Goal: Feedback & Contribution: Leave review/rating

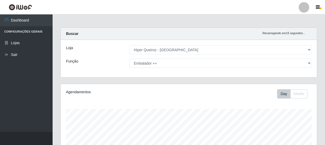
select select "513"
select select "71"
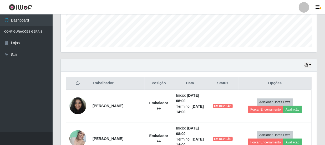
scroll to position [158, 0]
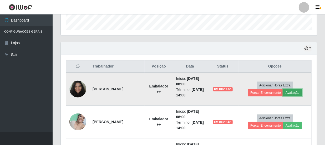
click at [289, 93] on button "Avaliação" at bounding box center [292, 92] width 19 height 7
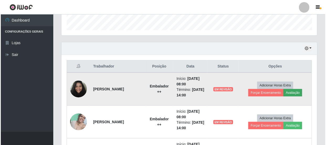
scroll to position [109, 254]
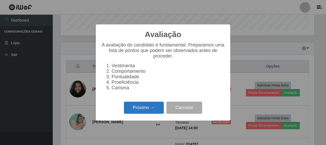
click at [146, 110] on button "Próximo →" at bounding box center [144, 108] width 40 height 12
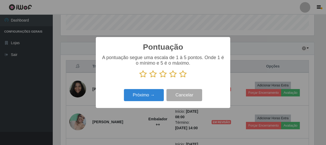
click at [183, 75] on icon at bounding box center [183, 74] width 7 height 8
click at [180, 78] on input "radio" at bounding box center [180, 78] width 0 height 0
click at [132, 103] on div "Próximo → Cancelar" at bounding box center [163, 95] width 124 height 15
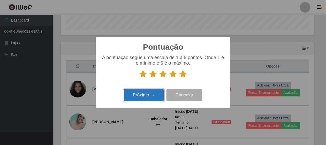
click at [134, 101] on button "Próximo →" at bounding box center [144, 95] width 40 height 12
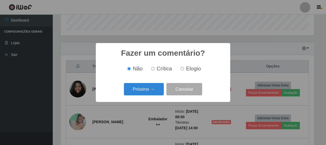
drag, startPoint x: 195, startPoint y: 70, endPoint x: 193, endPoint y: 72, distance: 3.0
click at [195, 70] on span "Elogio" at bounding box center [193, 69] width 15 height 6
click at [184, 70] on input "Elogio" at bounding box center [182, 68] width 3 height 3
radio input "true"
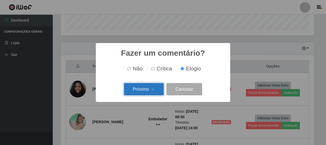
click at [142, 87] on button "Próximo →" at bounding box center [144, 89] width 40 height 12
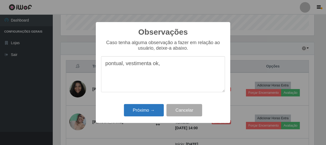
type textarea "pontual, vestimenta ok,"
click at [153, 109] on button "Próximo →" at bounding box center [144, 110] width 40 height 12
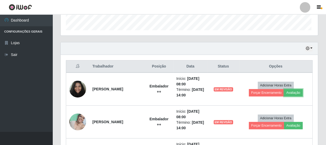
scroll to position [109, 256]
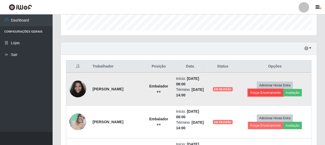
click at [272, 91] on button "Forçar Encerramento" at bounding box center [265, 92] width 35 height 7
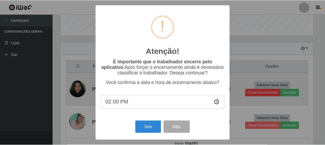
scroll to position [109, 254]
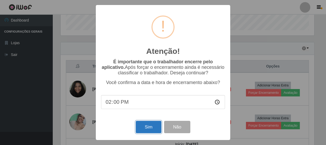
click at [147, 127] on button "Sim" at bounding box center [148, 127] width 25 height 12
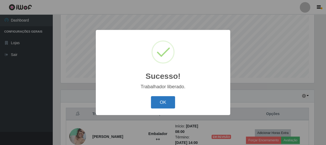
click at [163, 105] on button "OK" at bounding box center [163, 102] width 24 height 12
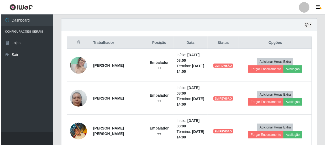
scroll to position [182, 0]
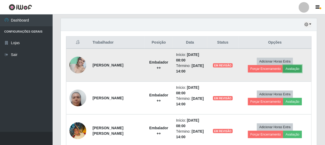
click at [294, 67] on button "Avaliação" at bounding box center [292, 68] width 19 height 7
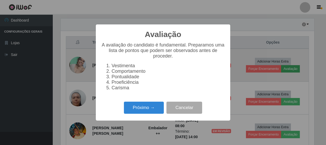
scroll to position [109, 254]
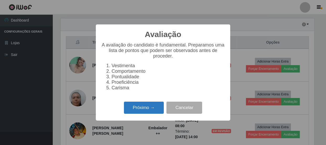
click at [142, 110] on button "Próximo →" at bounding box center [144, 108] width 40 height 12
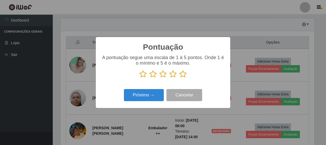
click at [184, 74] on icon at bounding box center [183, 74] width 7 height 8
click at [180, 78] on input "radio" at bounding box center [180, 78] width 0 height 0
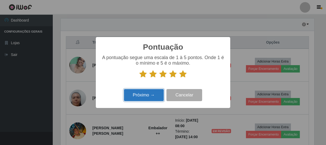
click at [139, 98] on button "Próximo →" at bounding box center [144, 95] width 40 height 12
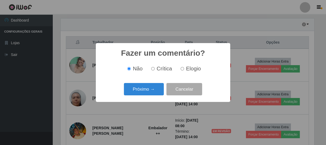
drag, startPoint x: 187, startPoint y: 67, endPoint x: 183, endPoint y: 72, distance: 6.2
click at [187, 68] on span "Elogio" at bounding box center [193, 69] width 15 height 6
click at [184, 68] on input "Elogio" at bounding box center [182, 68] width 3 height 3
radio input "true"
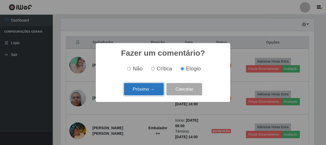
click at [159, 89] on button "Próximo →" at bounding box center [144, 89] width 40 height 12
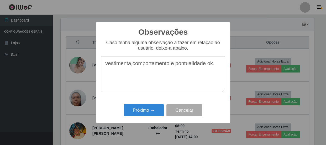
drag, startPoint x: 106, startPoint y: 66, endPoint x: 223, endPoint y: 76, distance: 117.7
click at [223, 76] on textarea "vestimenta,comportamento e pontualidade ok." at bounding box center [163, 74] width 124 height 36
type textarea "vestimenta,comportamento e pontualidade ok."
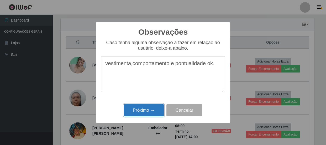
click at [152, 109] on button "Próximo →" at bounding box center [144, 110] width 40 height 12
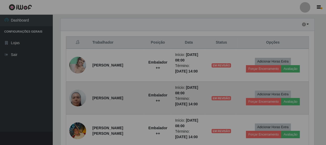
scroll to position [109, 256]
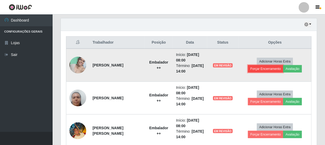
click at [265, 68] on button "Forçar Encerramento" at bounding box center [265, 68] width 35 height 7
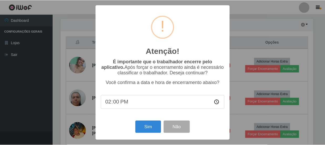
scroll to position [109, 254]
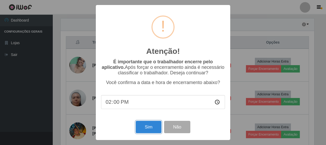
drag, startPoint x: 147, startPoint y: 129, endPoint x: 149, endPoint y: 124, distance: 5.8
click at [147, 129] on button "Sim" at bounding box center [148, 127] width 25 height 12
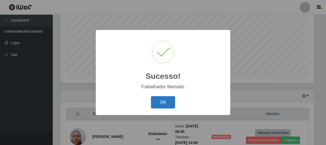
click at [167, 103] on button "OK" at bounding box center [163, 102] width 24 height 12
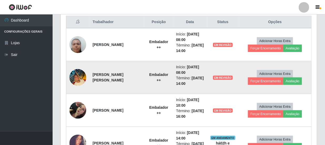
scroll to position [206, 0]
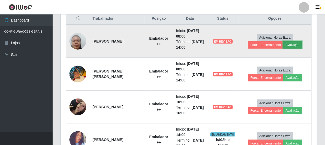
click at [299, 46] on button "Avaliação" at bounding box center [292, 44] width 19 height 7
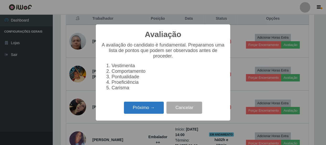
click at [144, 113] on button "Próximo →" at bounding box center [144, 108] width 40 height 12
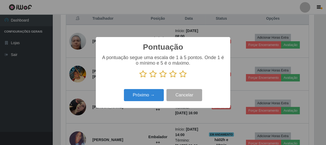
click at [183, 72] on icon at bounding box center [183, 74] width 7 height 8
click at [180, 78] on input "radio" at bounding box center [180, 78] width 0 height 0
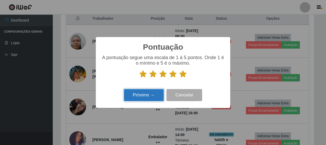
click at [140, 98] on button "Próximo →" at bounding box center [144, 95] width 40 height 12
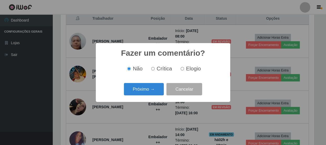
drag, startPoint x: 192, startPoint y: 70, endPoint x: 178, endPoint y: 74, distance: 14.6
click at [192, 70] on span "Elogio" at bounding box center [193, 69] width 15 height 6
click at [184, 70] on input "Elogio" at bounding box center [182, 68] width 3 height 3
radio input "true"
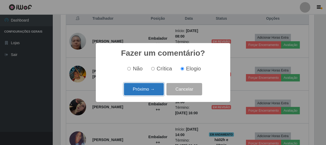
click at [149, 92] on button "Próximo →" at bounding box center [144, 89] width 40 height 12
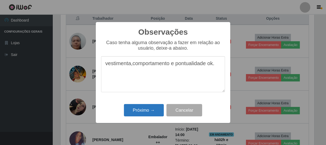
type textarea "vestimenta,comportamento e pontualidade ok."
click at [155, 108] on button "Próximo →" at bounding box center [144, 110] width 40 height 12
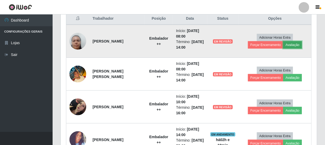
click at [295, 44] on button "Avaliação" at bounding box center [292, 44] width 19 height 7
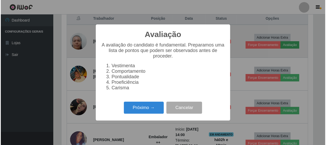
scroll to position [109, 254]
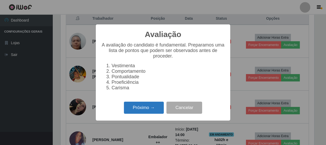
click at [152, 113] on button "Próximo →" at bounding box center [144, 108] width 40 height 12
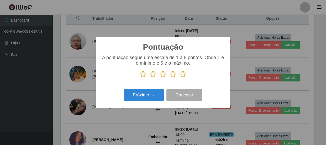
click at [183, 74] on icon at bounding box center [183, 74] width 7 height 8
click at [180, 78] on input "radio" at bounding box center [180, 78] width 0 height 0
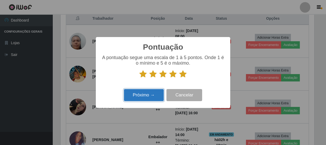
click at [145, 99] on button "Próximo →" at bounding box center [144, 95] width 40 height 12
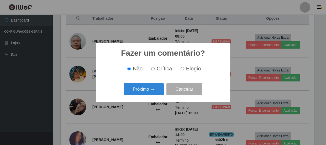
click at [194, 68] on span "Elogio" at bounding box center [193, 69] width 15 height 6
click at [184, 68] on input "Elogio" at bounding box center [182, 68] width 3 height 3
radio input "true"
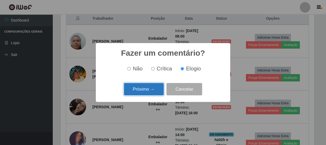
click at [147, 89] on button "Próximo →" at bounding box center [144, 89] width 40 height 12
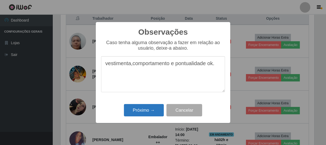
type textarea "vestimenta,comportamento e pontualidade ok."
click at [147, 109] on button "Próximo →" at bounding box center [144, 110] width 40 height 12
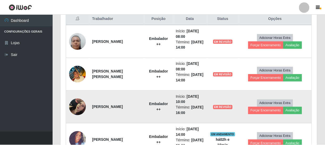
scroll to position [109, 256]
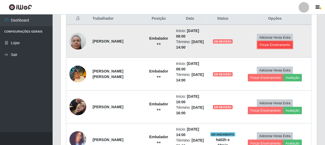
click at [278, 44] on button "Forçar Encerramento" at bounding box center [274, 44] width 35 height 7
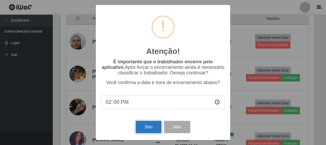
click at [153, 126] on button "Sim" at bounding box center [148, 127] width 25 height 12
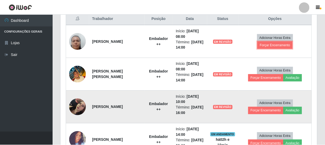
scroll to position [262743, 262595]
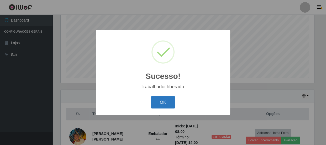
click at [163, 101] on button "OK" at bounding box center [163, 102] width 24 height 12
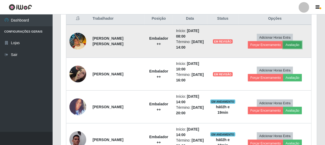
click at [297, 44] on button "Avaliação" at bounding box center [292, 44] width 19 height 7
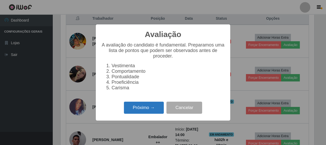
click at [139, 110] on button "Próximo →" at bounding box center [144, 108] width 40 height 12
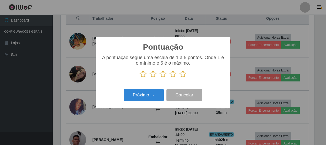
click at [183, 74] on icon at bounding box center [183, 74] width 7 height 8
click at [180, 78] on input "radio" at bounding box center [180, 78] width 0 height 0
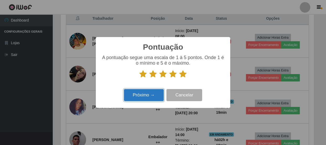
click at [147, 95] on button "Próximo →" at bounding box center [144, 95] width 40 height 12
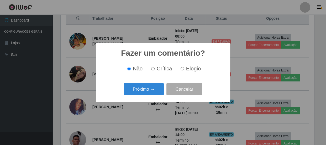
click at [187, 64] on div "Não Crítica Elogio" at bounding box center [163, 69] width 124 height 16
click at [187, 69] on span "Elogio" at bounding box center [193, 69] width 15 height 6
click at [184, 69] on input "Elogio" at bounding box center [182, 68] width 3 height 3
radio input "true"
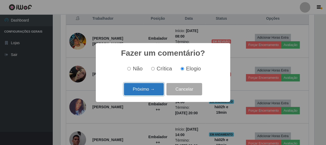
click at [147, 92] on button "Próximo →" at bounding box center [144, 89] width 40 height 12
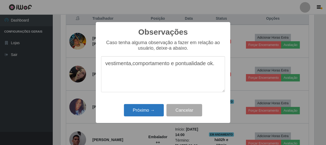
type textarea "vestimenta,comportamento e pontualidade ok."
click at [151, 112] on button "Próximo →" at bounding box center [144, 110] width 40 height 12
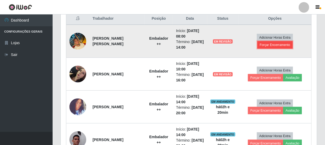
click at [265, 44] on button "Forçar Encerramento" at bounding box center [274, 44] width 35 height 7
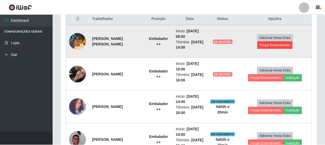
scroll to position [109, 254]
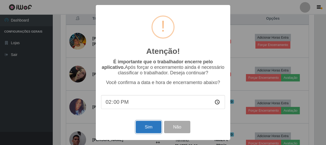
click at [154, 123] on button "Sim" at bounding box center [148, 127] width 25 height 12
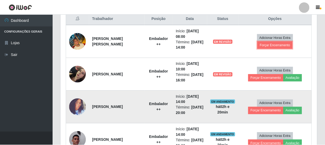
scroll to position [109, 256]
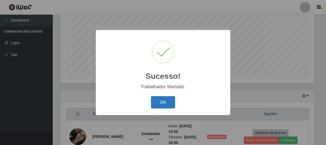
click at [168, 107] on button "OK" at bounding box center [163, 102] width 24 height 12
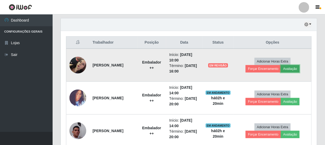
click at [292, 71] on button "Avaliação" at bounding box center [290, 68] width 19 height 7
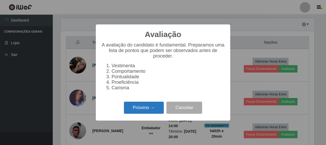
click at [149, 111] on button "Próximo →" at bounding box center [144, 108] width 40 height 12
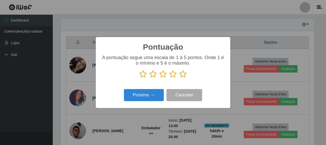
click at [184, 76] on icon at bounding box center [183, 74] width 7 height 8
click at [180, 78] on input "radio" at bounding box center [180, 78] width 0 height 0
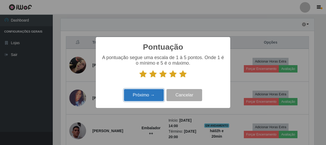
click at [149, 99] on button "Próximo →" at bounding box center [144, 95] width 40 height 12
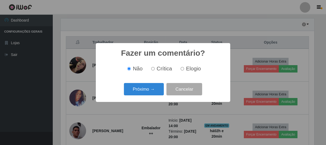
click at [186, 70] on span "Elogio" at bounding box center [193, 69] width 15 height 6
click at [184, 70] on input "Elogio" at bounding box center [182, 68] width 3 height 3
radio input "true"
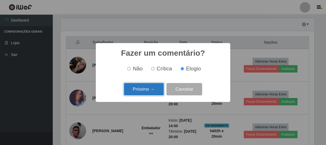
click at [154, 85] on button "Próximo →" at bounding box center [144, 89] width 40 height 12
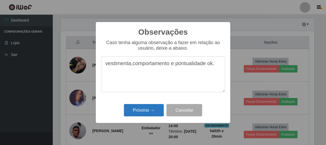
type textarea "vestimenta,comportamento e pontualidade ok."
click at [132, 110] on button "Próximo →" at bounding box center [144, 110] width 40 height 12
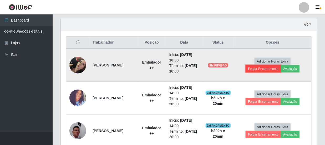
click at [276, 70] on button "Forçar Encerramento" at bounding box center [263, 68] width 35 height 7
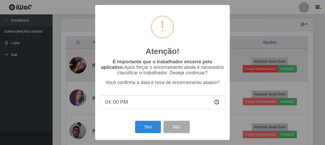
scroll to position [109, 254]
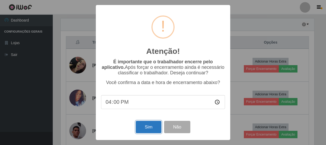
drag, startPoint x: 154, startPoint y: 125, endPoint x: 150, endPoint y: 122, distance: 4.9
click at [154, 125] on button "Sim" at bounding box center [148, 127] width 25 height 12
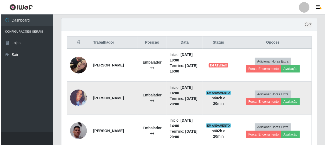
scroll to position [110, 0]
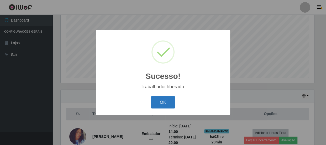
click at [159, 105] on button "OK" at bounding box center [163, 102] width 24 height 12
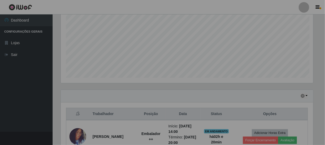
scroll to position [262743, 262595]
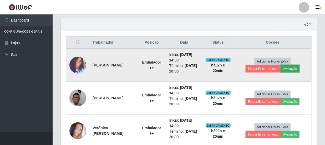
click at [294, 70] on button "Avaliação" at bounding box center [290, 68] width 19 height 7
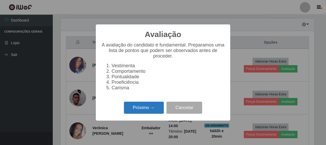
click at [149, 108] on button "Próximo →" at bounding box center [144, 108] width 40 height 12
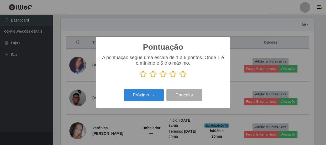
click at [185, 74] on icon at bounding box center [183, 74] width 7 height 8
click at [180, 78] on input "radio" at bounding box center [180, 78] width 0 height 0
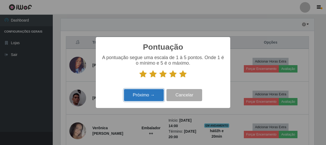
click at [156, 99] on button "Próximo →" at bounding box center [144, 95] width 40 height 12
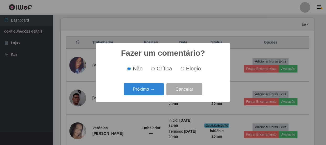
click at [184, 68] on label "Elogio" at bounding box center [190, 69] width 22 height 6
click at [184, 68] on input "Elogio" at bounding box center [182, 68] width 3 height 3
radio input "true"
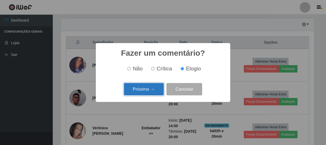
click at [149, 89] on button "Próximo →" at bounding box center [144, 89] width 40 height 12
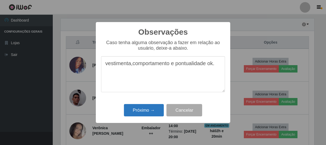
type textarea "vestimenta,comportamento e pontualidade ok."
click at [145, 111] on button "Próximo →" at bounding box center [144, 110] width 40 height 12
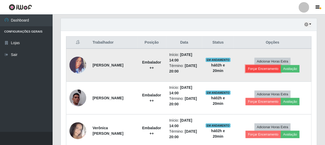
click at [271, 68] on button "Forçar Encerramento" at bounding box center [263, 68] width 35 height 7
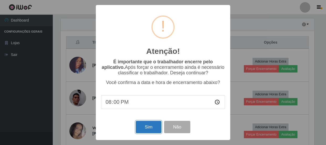
click at [142, 126] on button "Sim" at bounding box center [148, 127] width 25 height 12
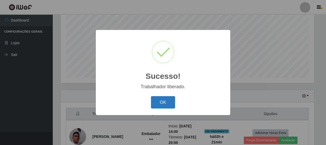
click at [159, 103] on button "OK" at bounding box center [163, 102] width 24 height 12
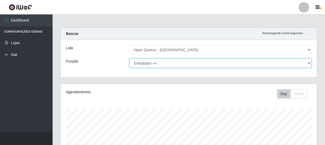
click at [186, 63] on select "[Selecione...] Embalador Embalador + Embalador ++ Operador de Caixa Operador de…" at bounding box center [220, 63] width 182 height 9
click at [129, 59] on select "[Selecione...] Embalador Embalador + Embalador ++ Operador de Caixa Operador de…" at bounding box center [220, 63] width 182 height 9
click at [178, 66] on select "[Selecione...] Embalador Embalador + Embalador ++ Operador de Caixa Operador de…" at bounding box center [220, 63] width 182 height 9
select select "71"
click at [129, 59] on select "[Selecione...] Embalador Embalador + Embalador ++ Operador de Caixa Operador de…" at bounding box center [220, 63] width 182 height 9
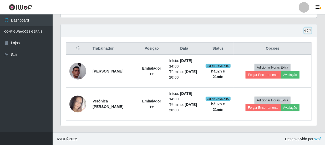
click at [309, 31] on button "button" at bounding box center [307, 31] width 7 height 6
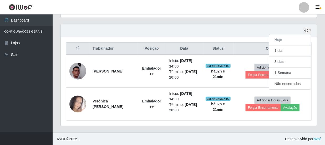
click at [260, 29] on div "Hoje 1 dia 3 dias 1 Semana Não encerrados" at bounding box center [189, 30] width 256 height 13
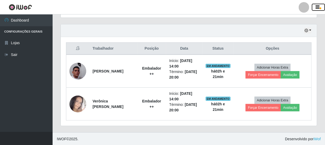
click at [318, 8] on icon "button" at bounding box center [318, 7] width 4 height 5
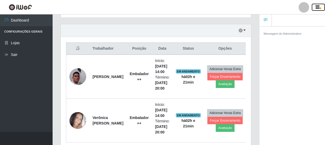
scroll to position [262743, 262661]
click at [318, 8] on icon "button" at bounding box center [318, 7] width 4 height 5
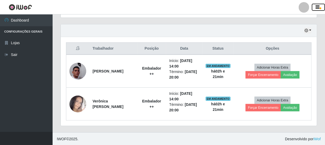
scroll to position [109, 255]
